Goal: Check status: Check status

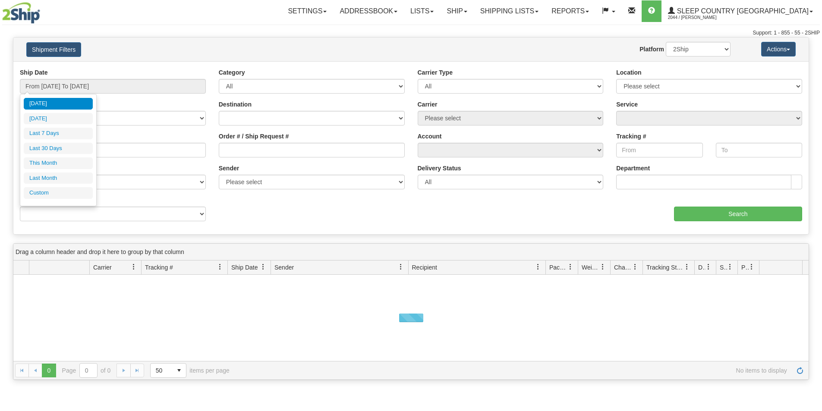
click at [101, 86] on input "From [DATE] To [DATE]" at bounding box center [113, 86] width 186 height 15
click at [70, 144] on li "Last 30 Days" at bounding box center [58, 149] width 69 height 12
type input "From [DATE] To [DATE]"
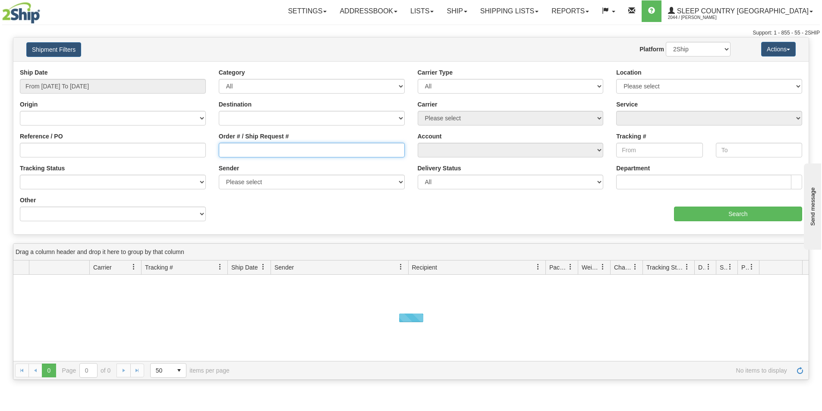
click at [260, 154] on input "Order # / Ship Request #" at bounding box center [312, 150] width 186 height 15
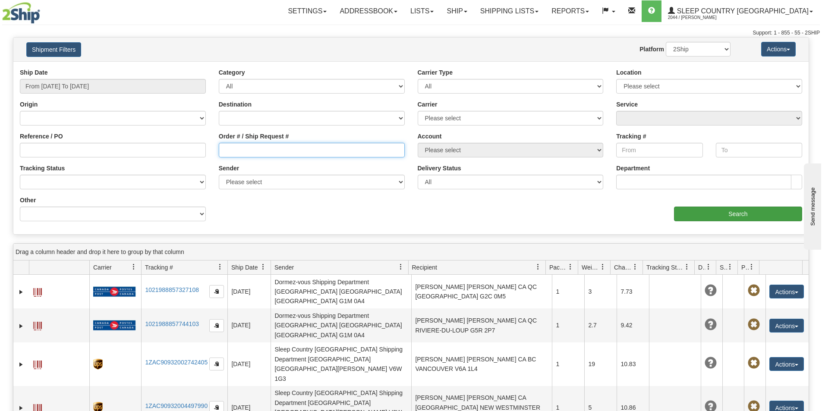
paste input "9000I011975"
type input "9000I011975"
click at [709, 214] on input "Search" at bounding box center [738, 214] width 128 height 15
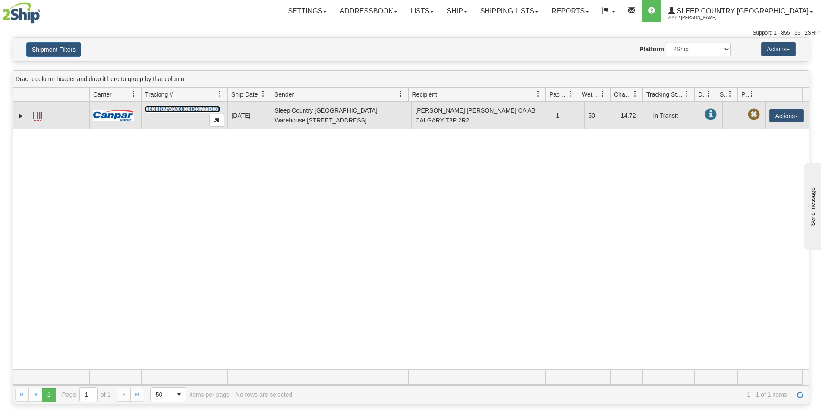
click at [183, 107] on link "D433029420000003721001" at bounding box center [182, 109] width 75 height 7
